Goal: Information Seeking & Learning: Learn about a topic

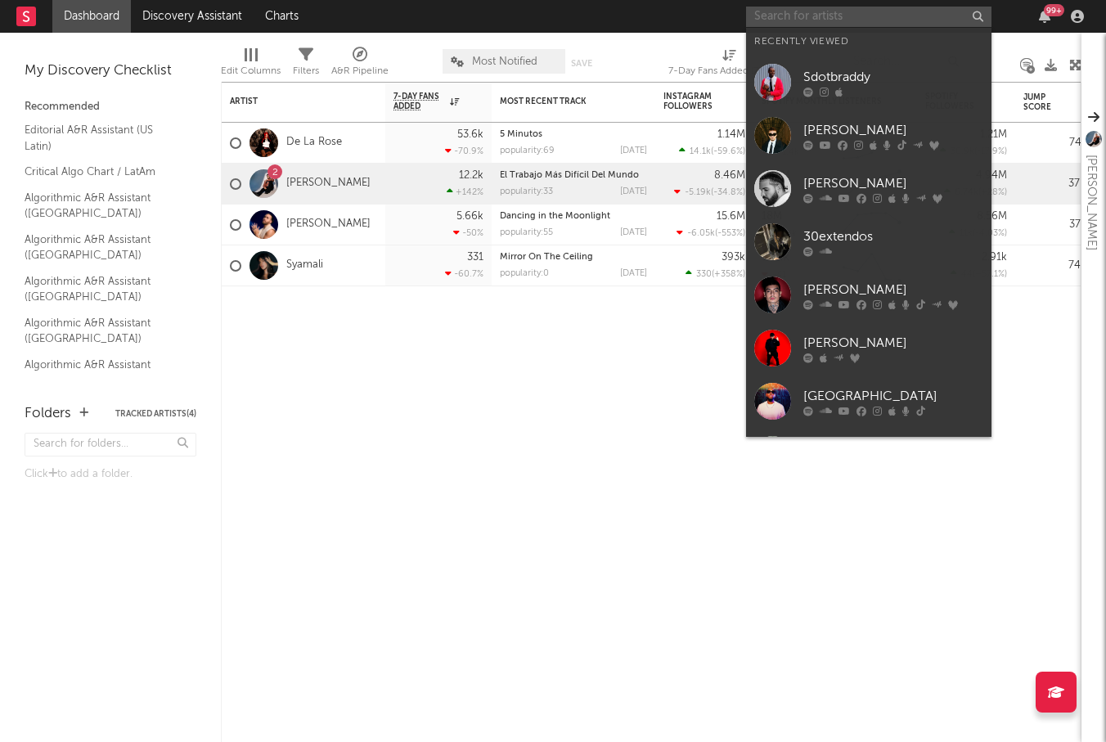
click at [797, 16] on input "text" at bounding box center [868, 17] width 245 height 20
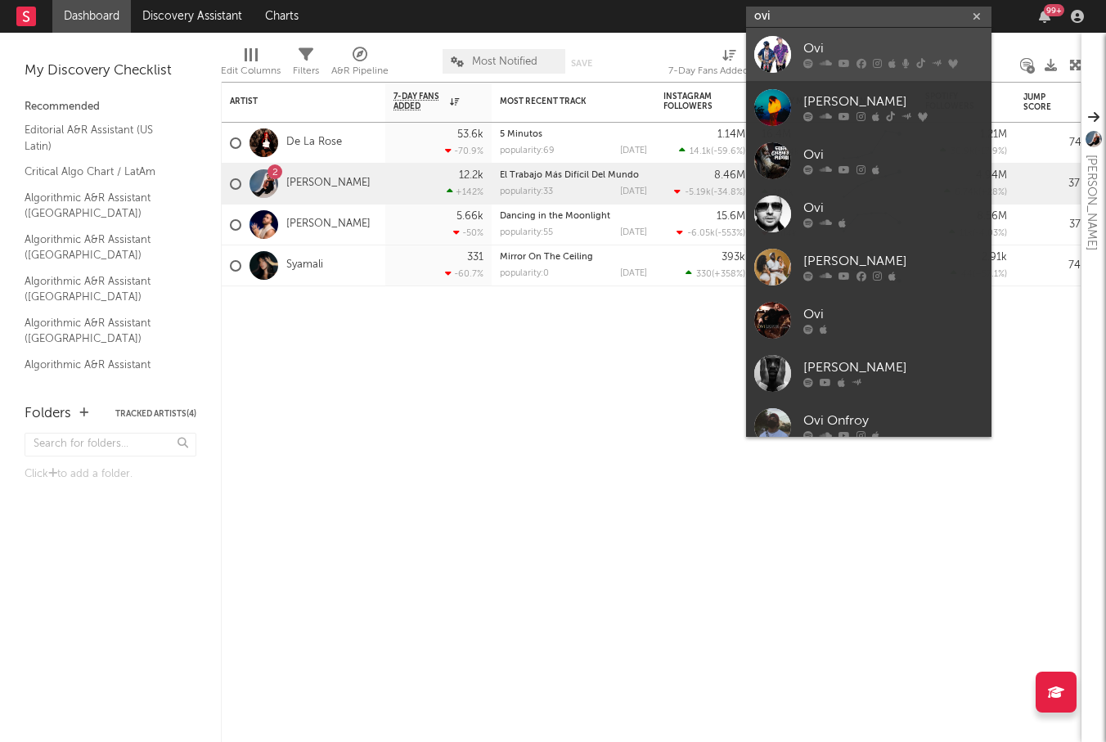
type input "ovi"
click at [797, 53] on div "Ovi" at bounding box center [894, 49] width 180 height 20
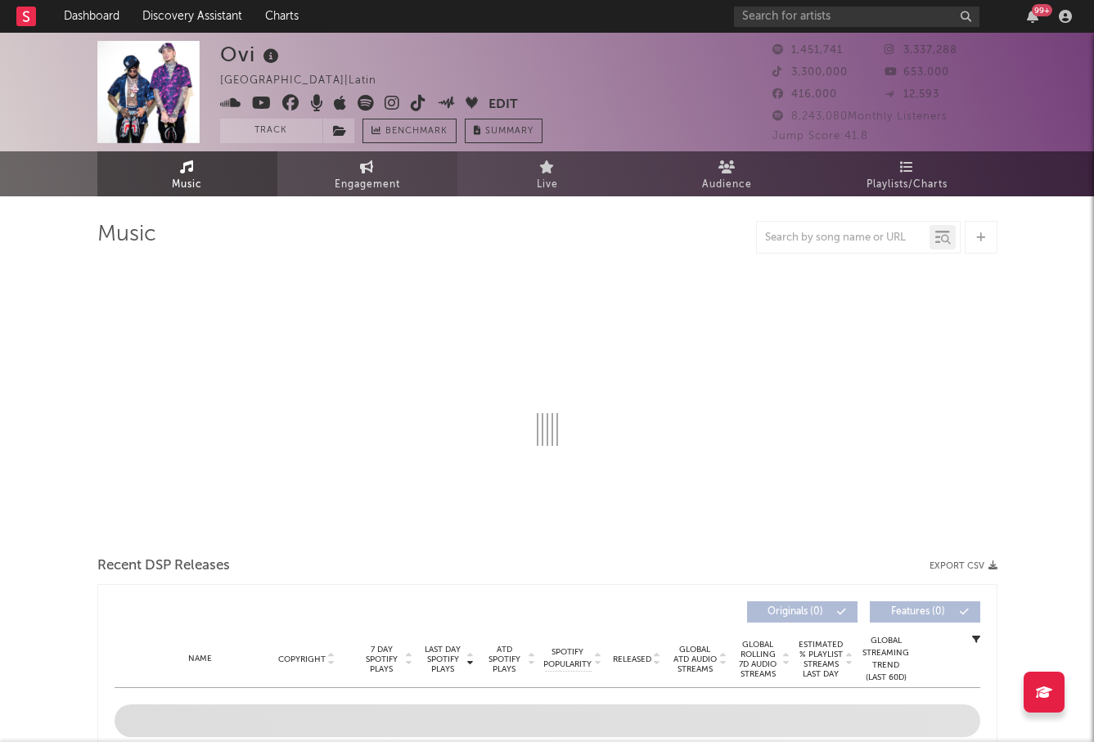
click at [377, 192] on span "Engagement" at bounding box center [367, 185] width 65 height 20
select select "1w"
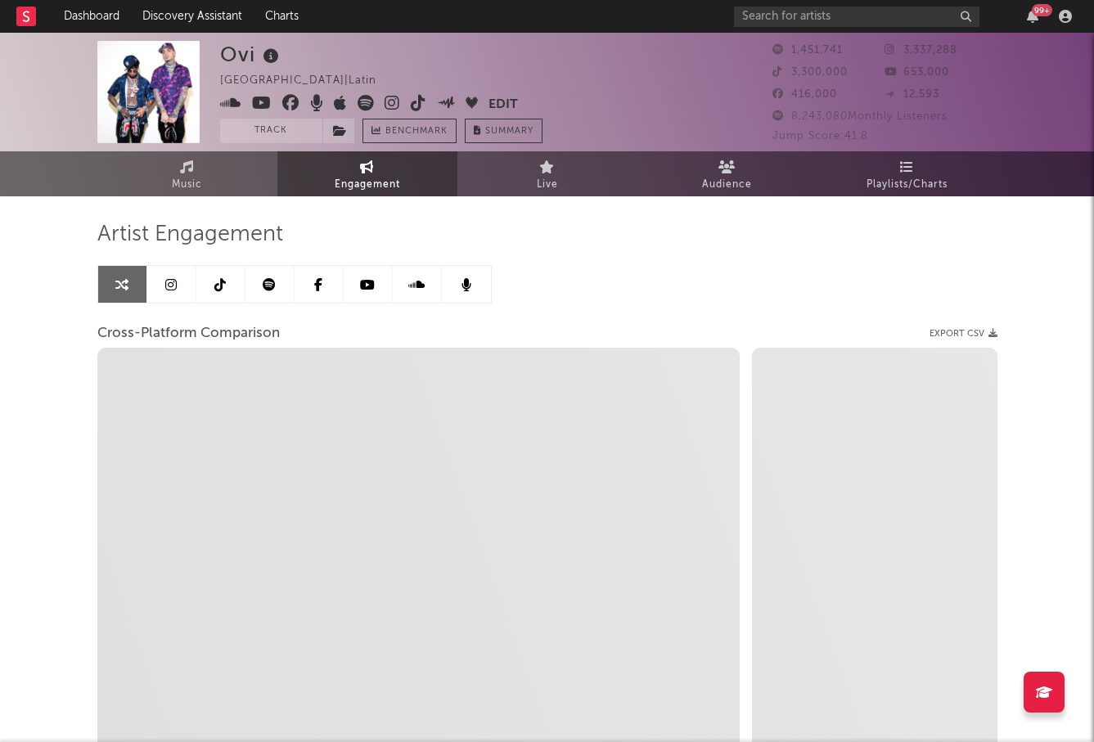
click at [264, 285] on icon at bounding box center [269, 284] width 13 height 13
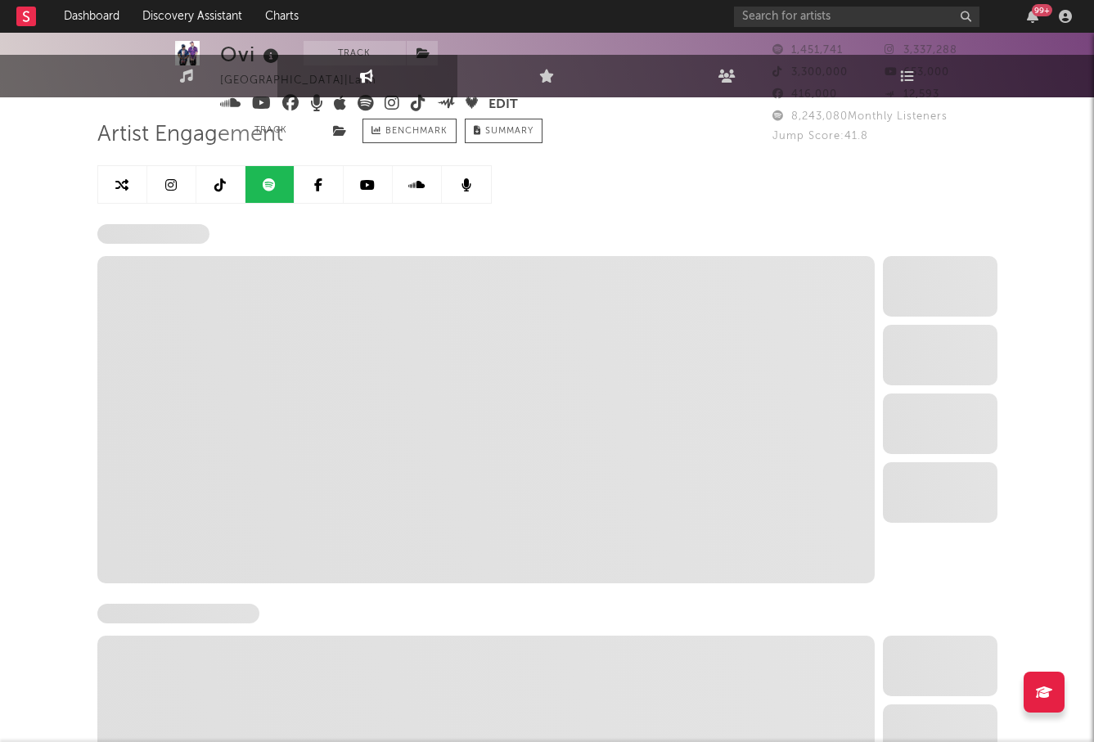
select select "6m"
select select "1w"
